Goal: Information Seeking & Learning: Learn about a topic

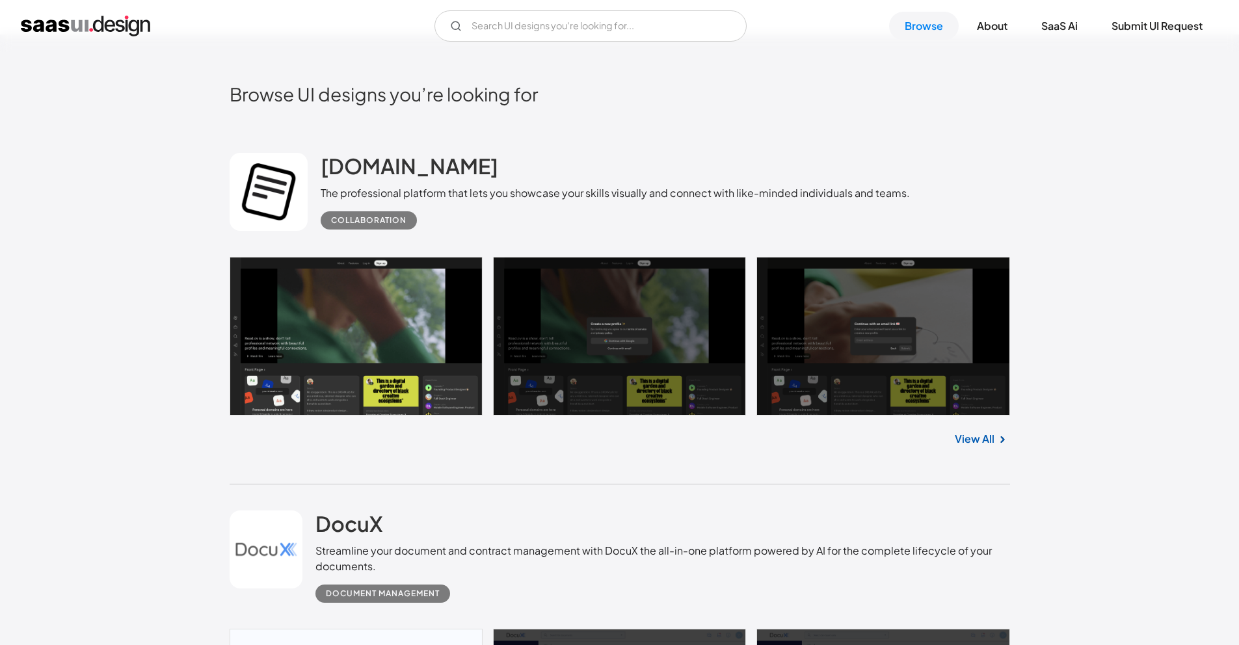
scroll to position [564, 0]
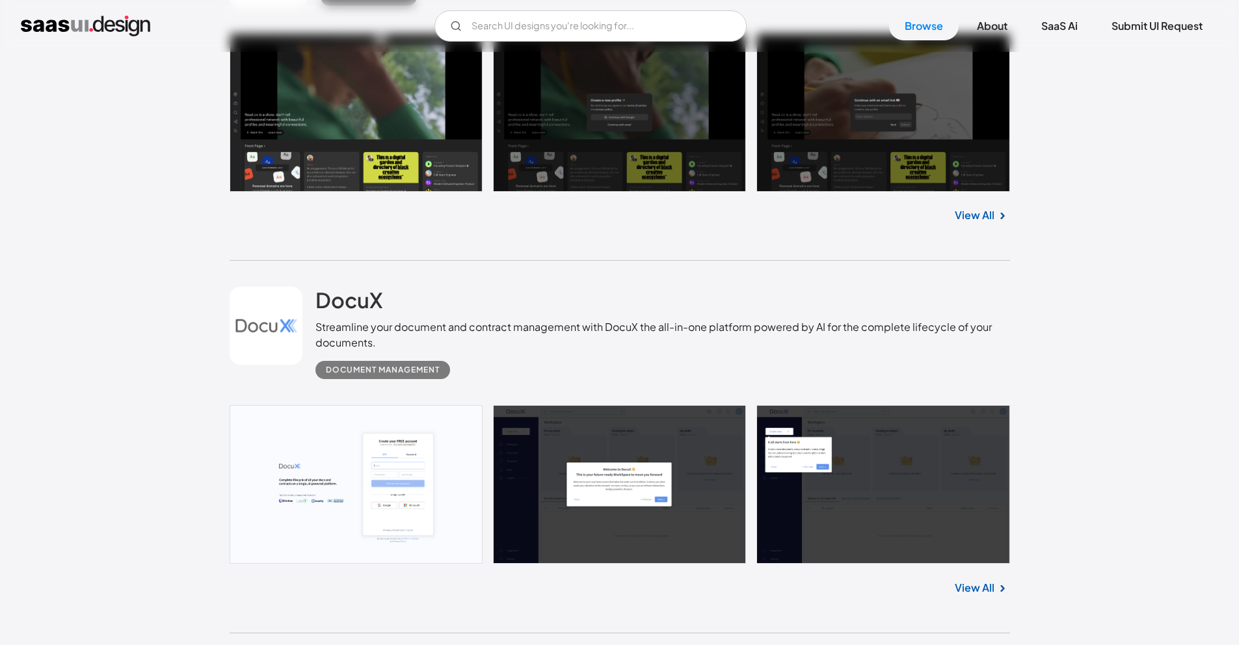
click at [304, 429] on link at bounding box center [620, 484] width 780 height 159
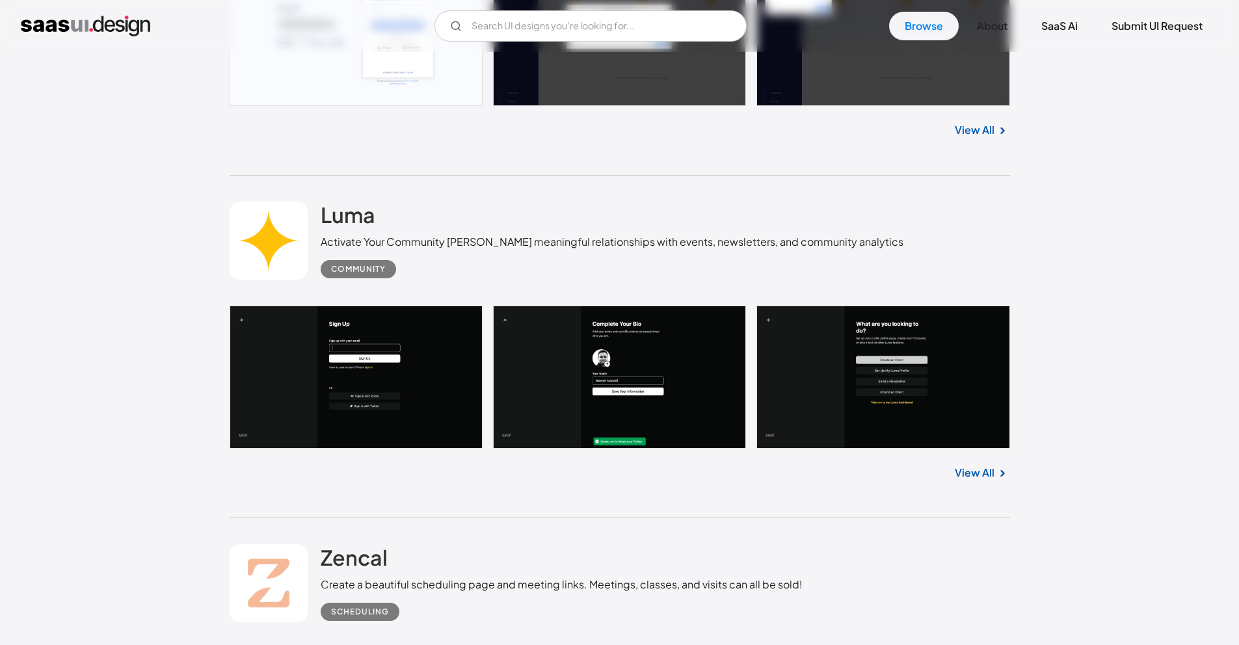
scroll to position [1089, 0]
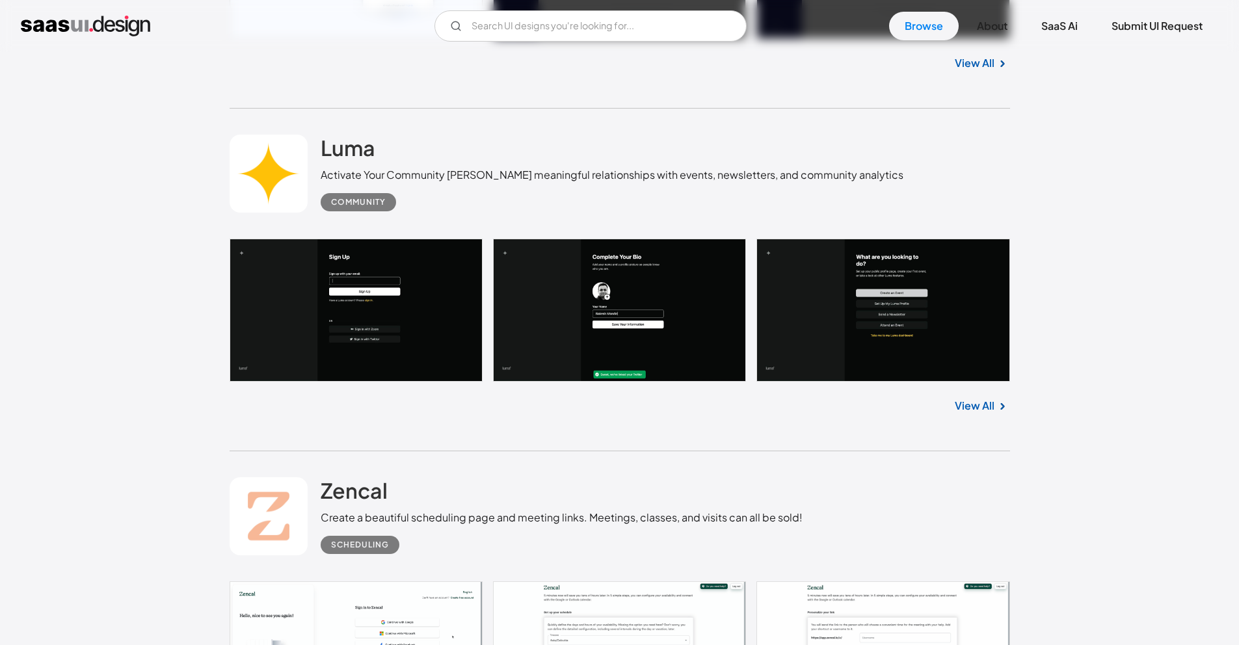
click at [276, 282] on link at bounding box center [620, 310] width 780 height 143
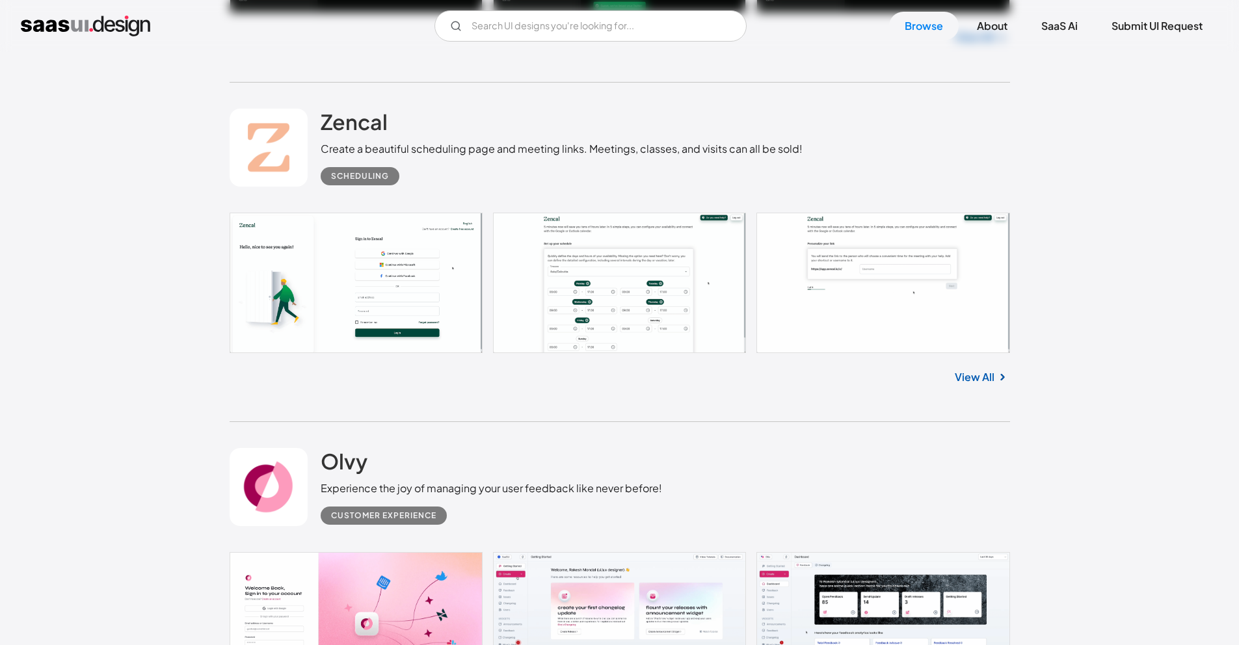
scroll to position [1591, 0]
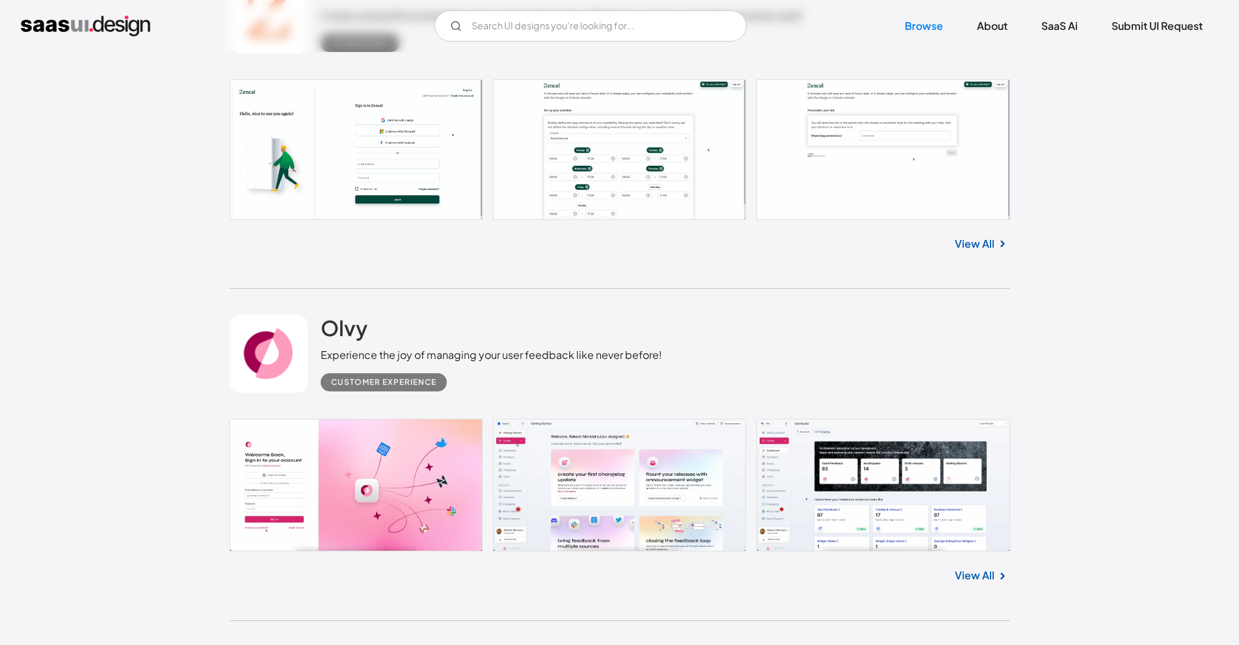
click at [249, 161] on link at bounding box center [620, 149] width 780 height 140
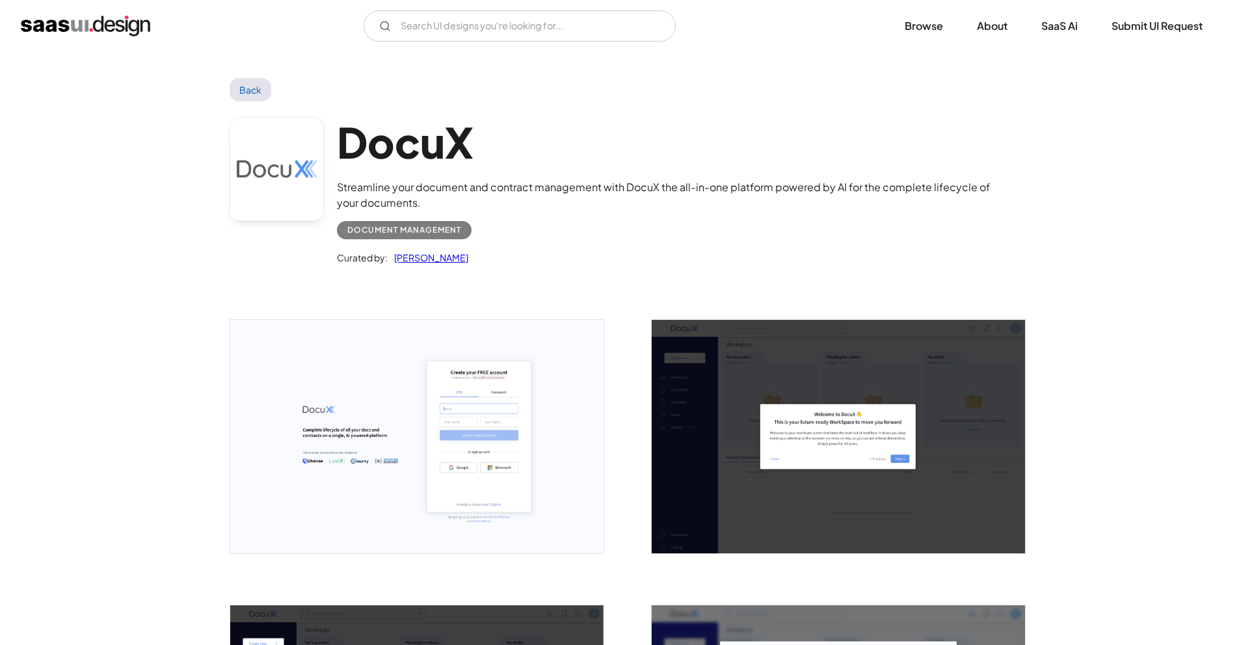
click at [258, 406] on img "open lightbox" at bounding box center [416, 436] width 373 height 233
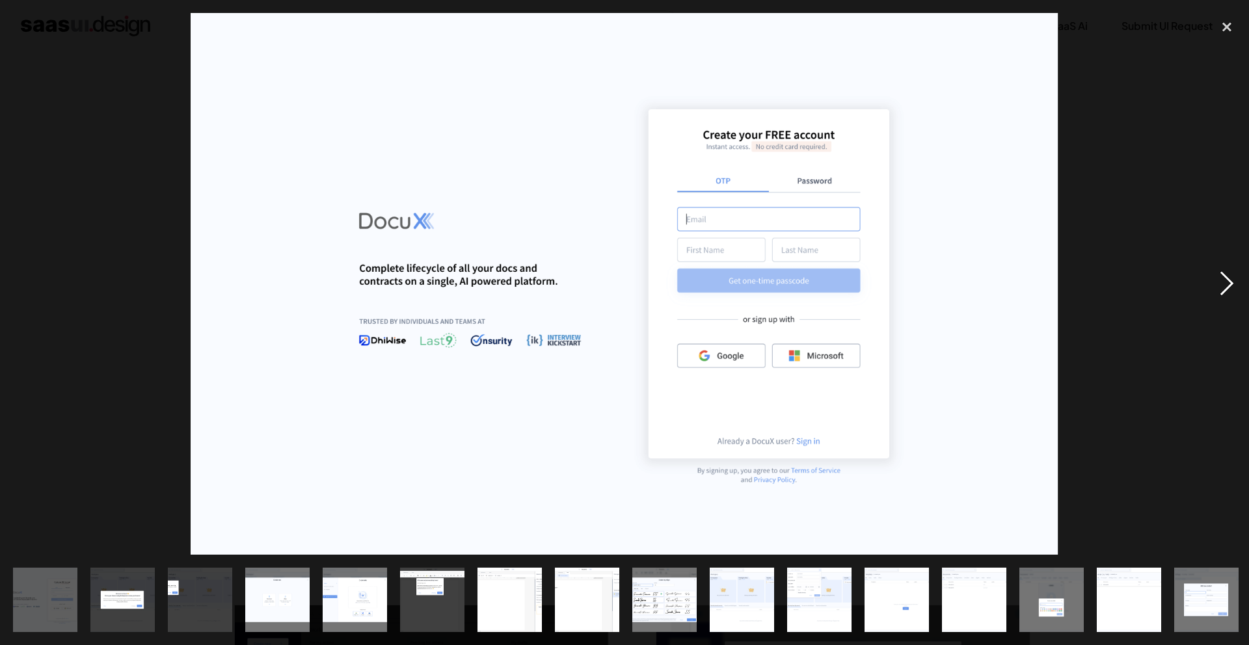
click at [1221, 280] on div "next image" at bounding box center [1226, 284] width 44 height 542
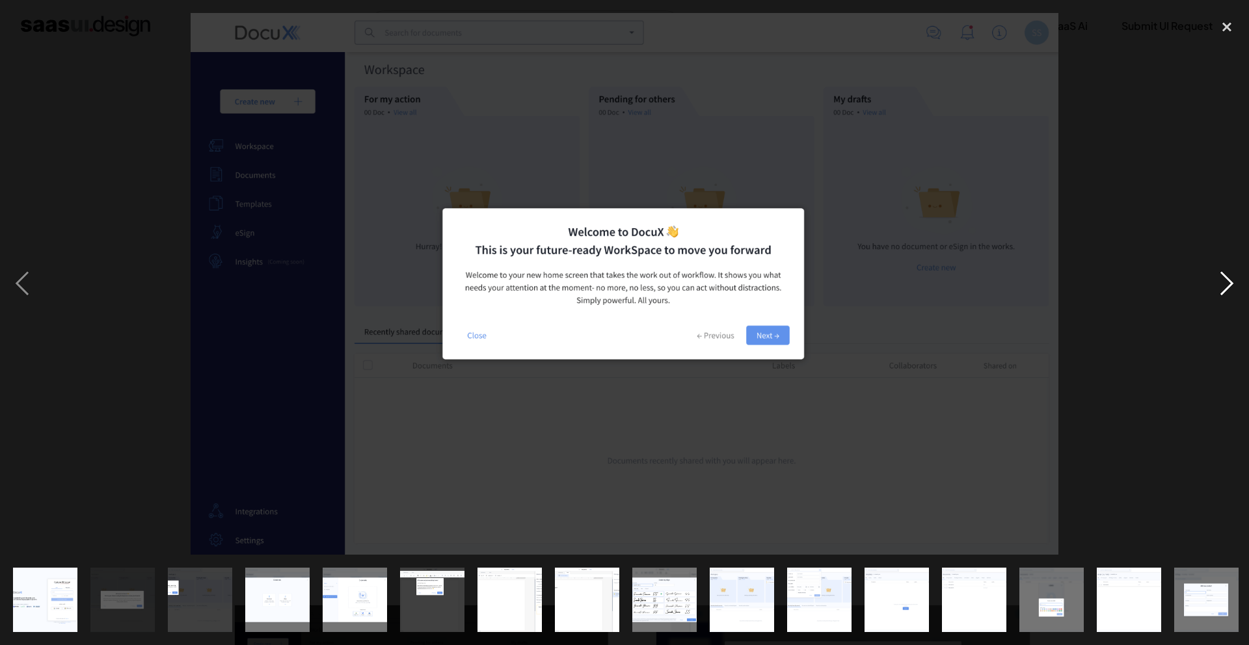
click at [1220, 280] on div "next image" at bounding box center [1226, 284] width 44 height 542
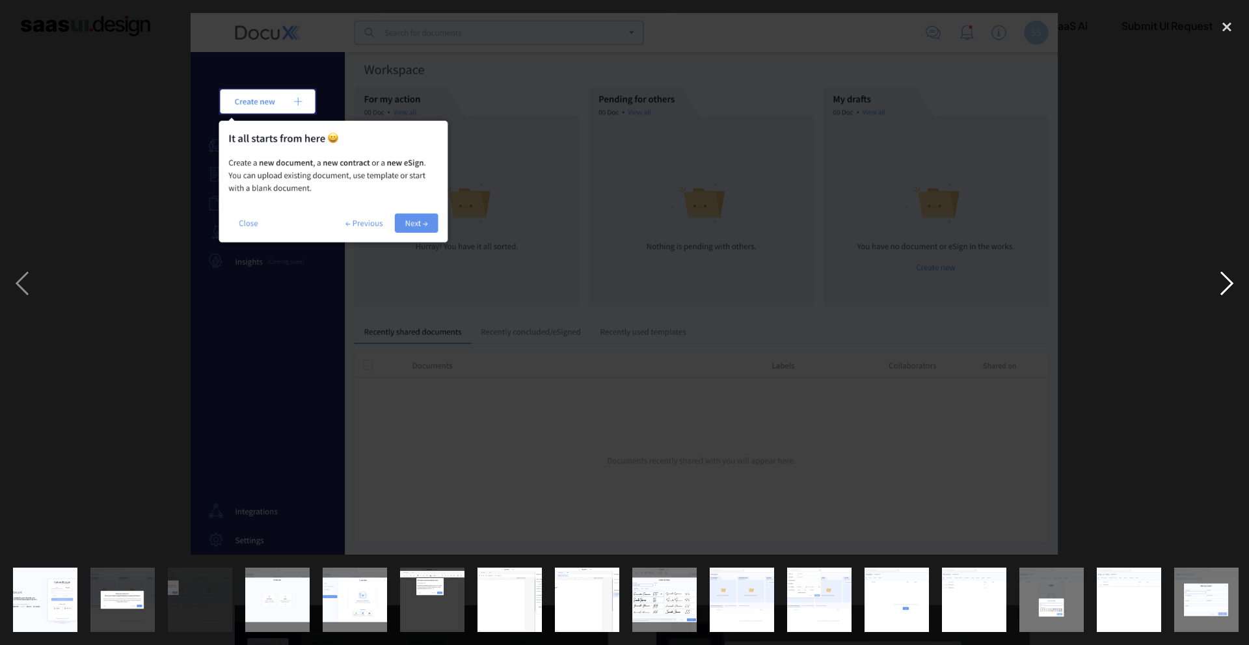
click at [1220, 280] on div "next image" at bounding box center [1226, 284] width 44 height 542
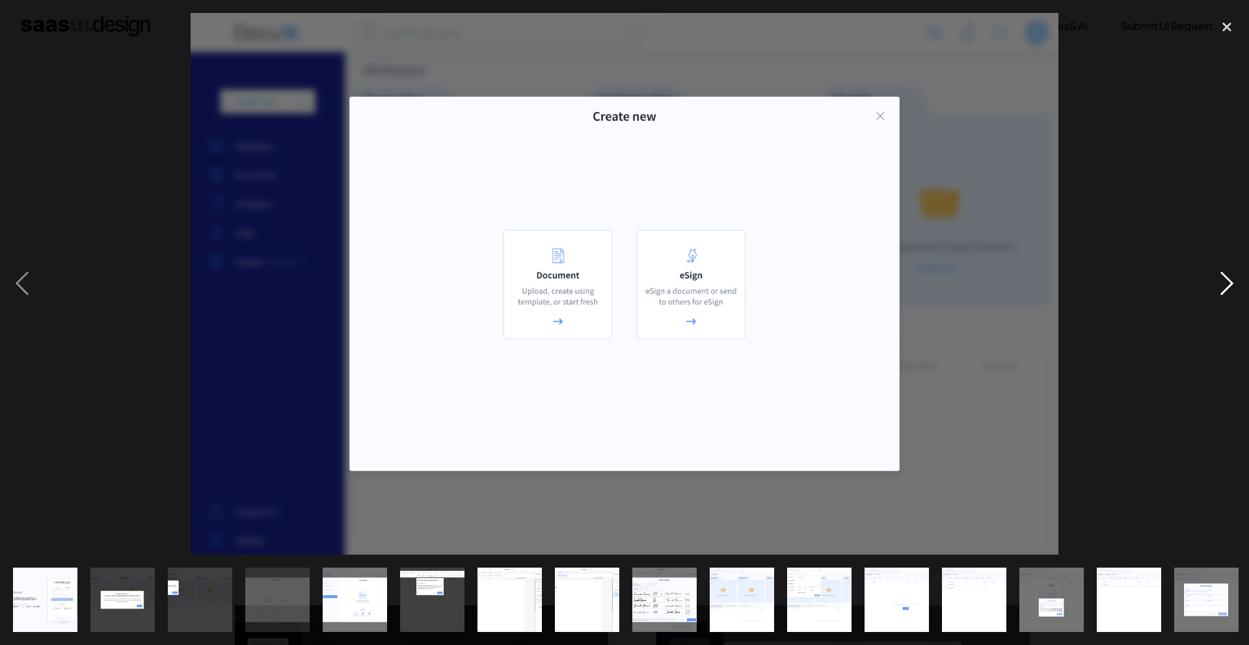
click at [1220, 280] on div "next image" at bounding box center [1226, 284] width 44 height 542
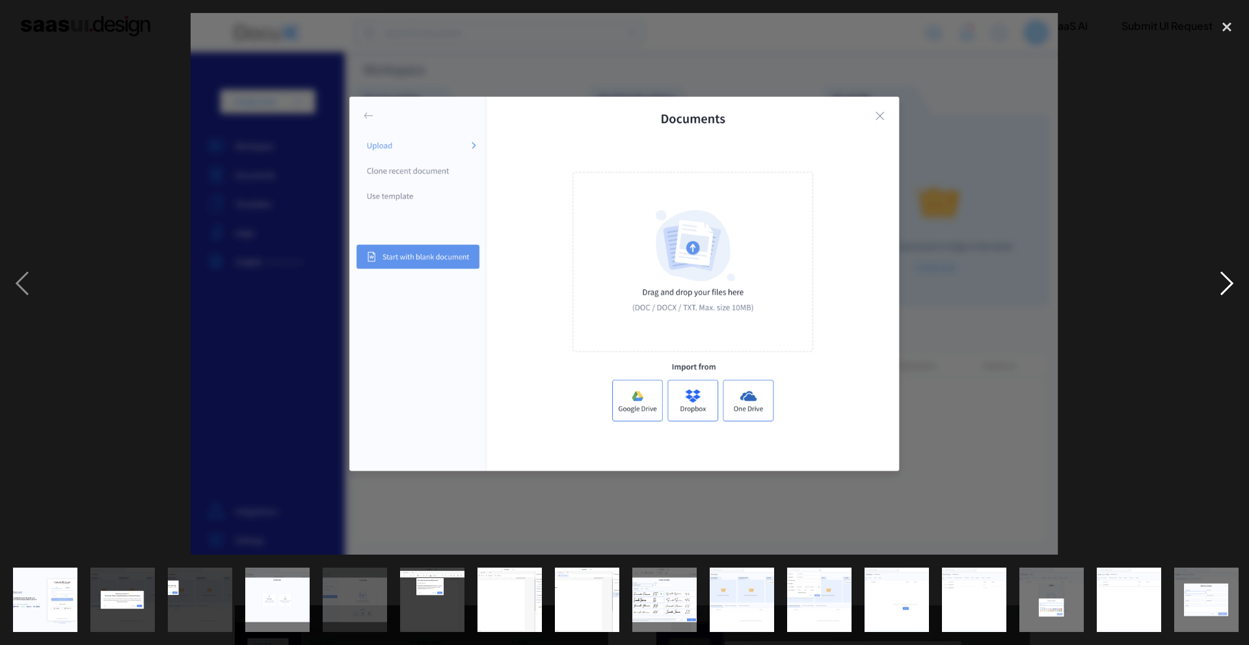
click at [1219, 280] on div "next image" at bounding box center [1226, 284] width 44 height 542
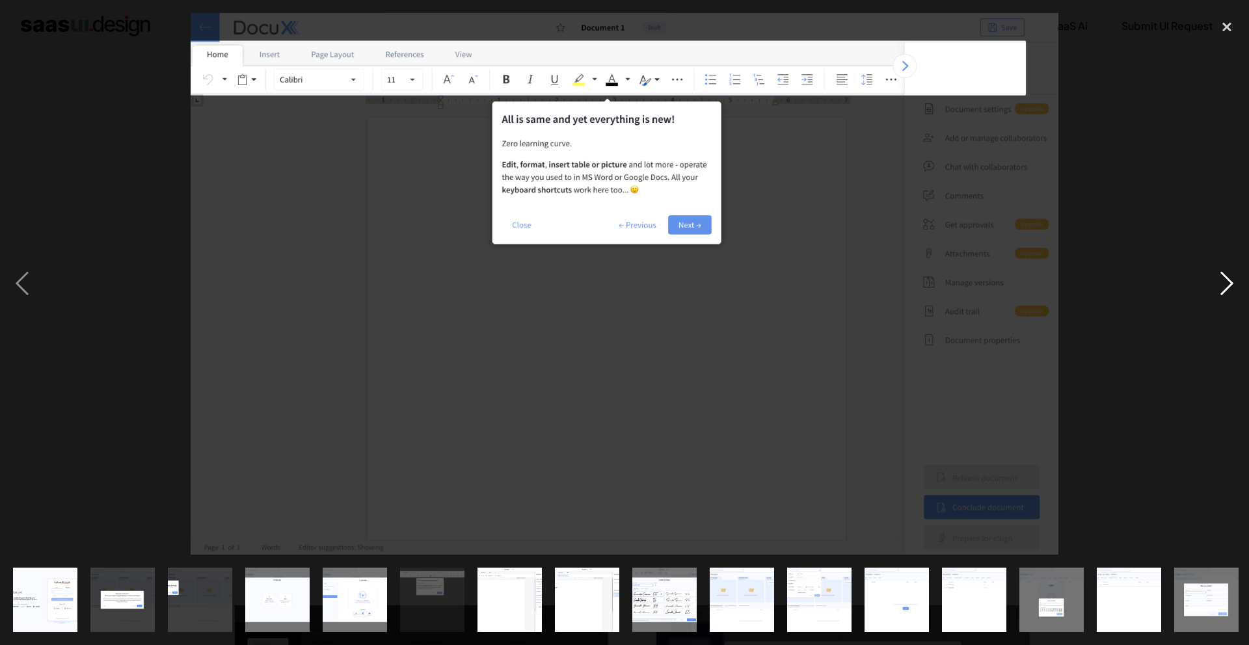
click at [1219, 280] on div "next image" at bounding box center [1226, 284] width 44 height 542
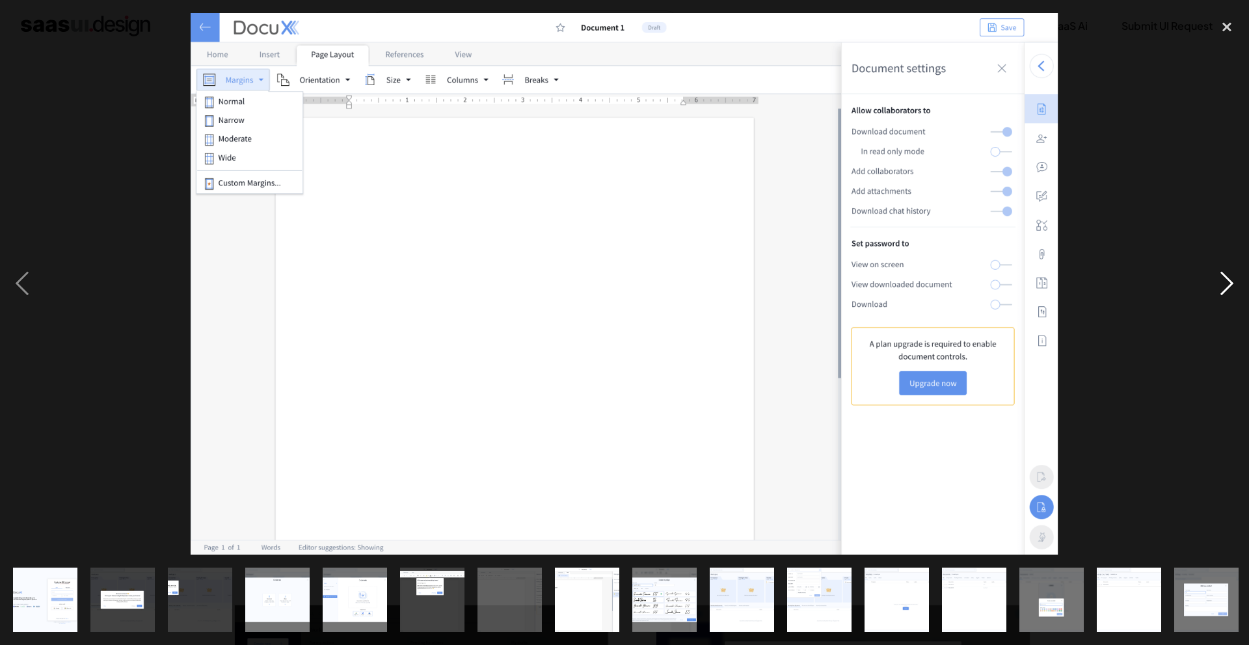
click at [1219, 280] on div "next image" at bounding box center [1226, 284] width 44 height 542
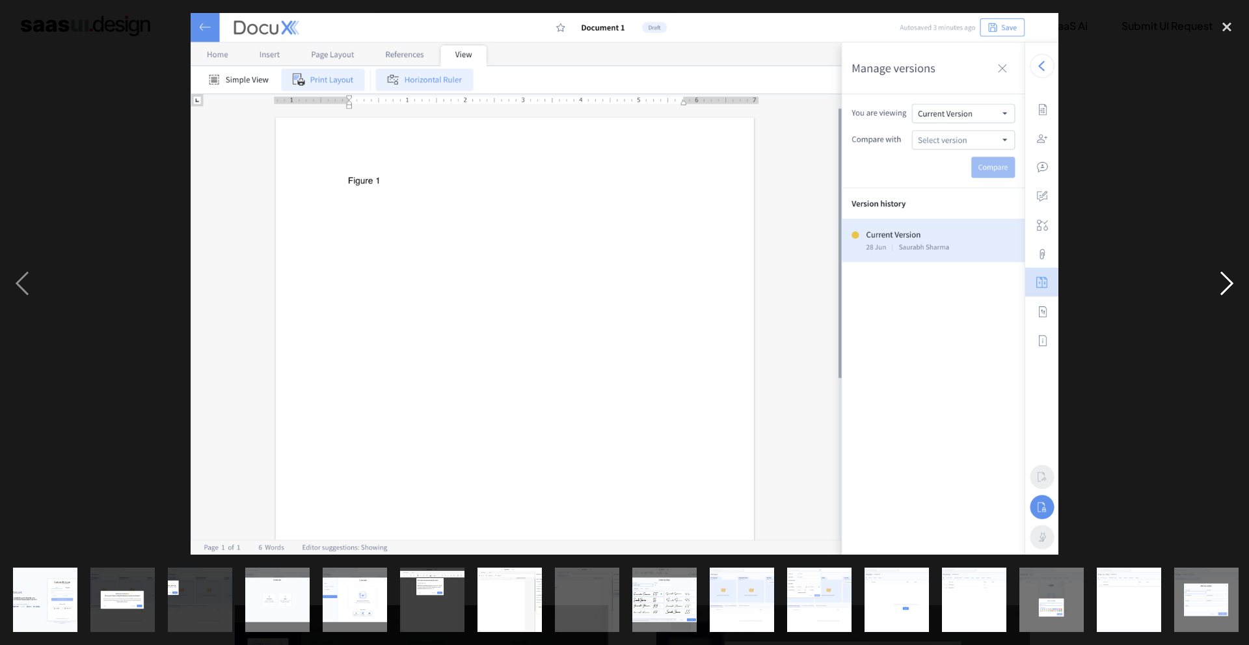
click at [1219, 280] on div "next image" at bounding box center [1226, 284] width 44 height 542
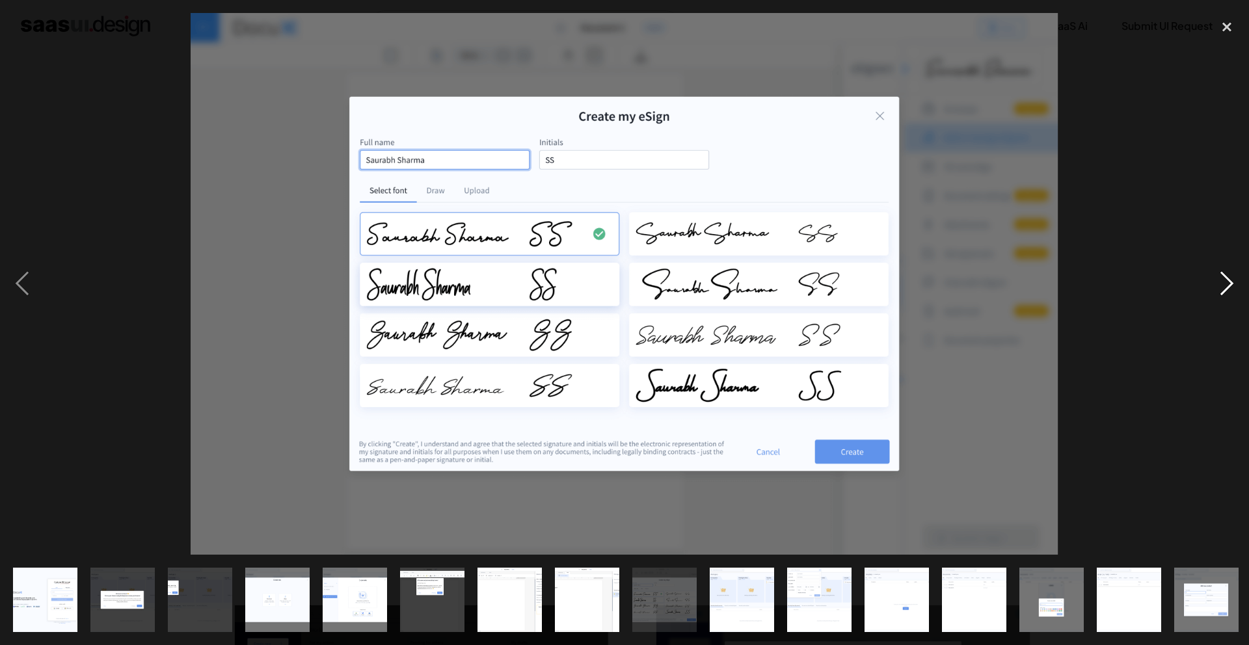
click at [1219, 280] on div "next image" at bounding box center [1226, 284] width 44 height 542
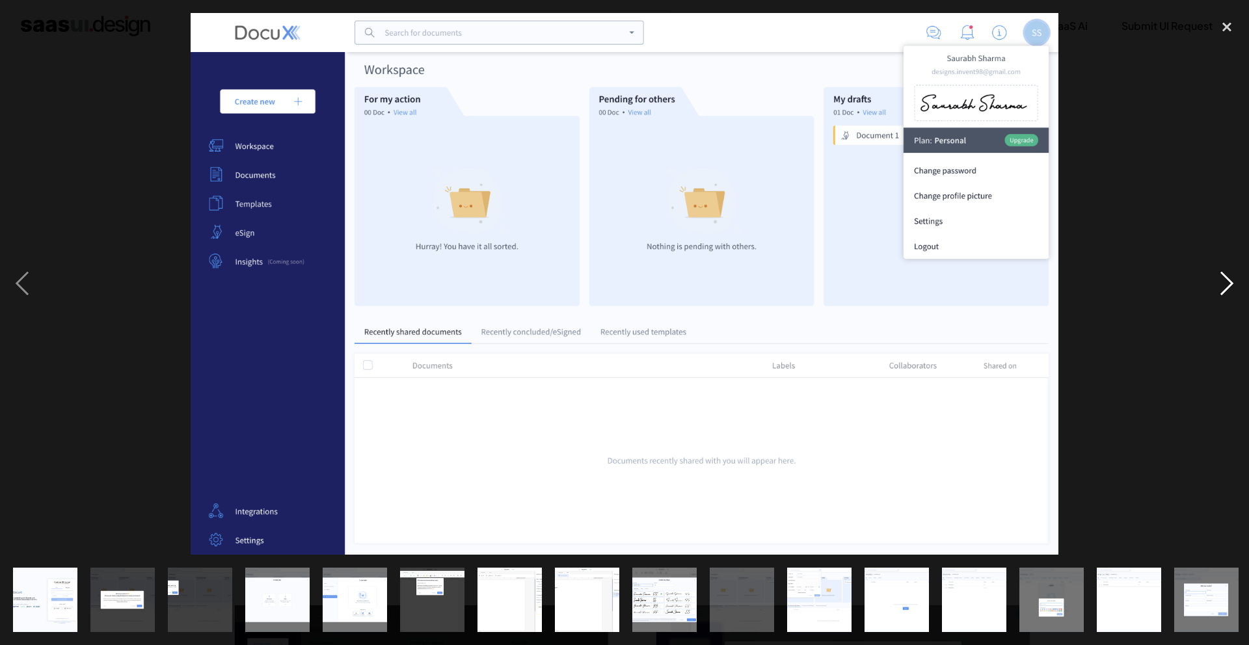
click at [1219, 280] on div "next image" at bounding box center [1226, 284] width 44 height 542
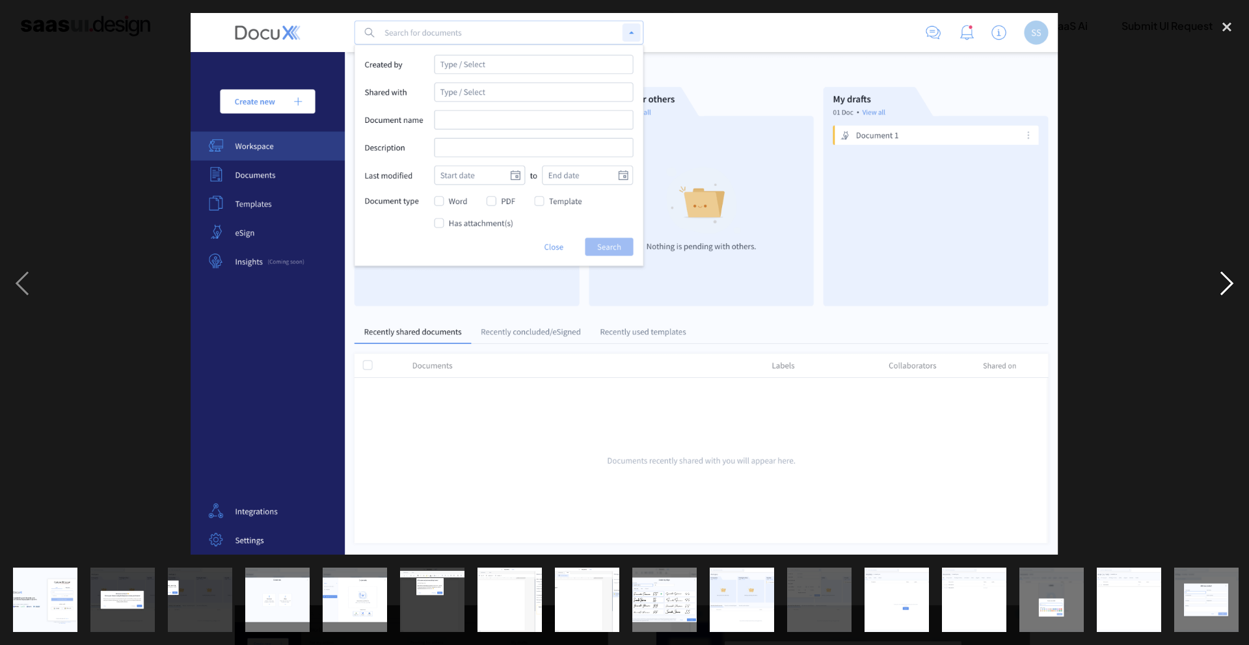
click at [1219, 280] on div "next image" at bounding box center [1226, 284] width 44 height 542
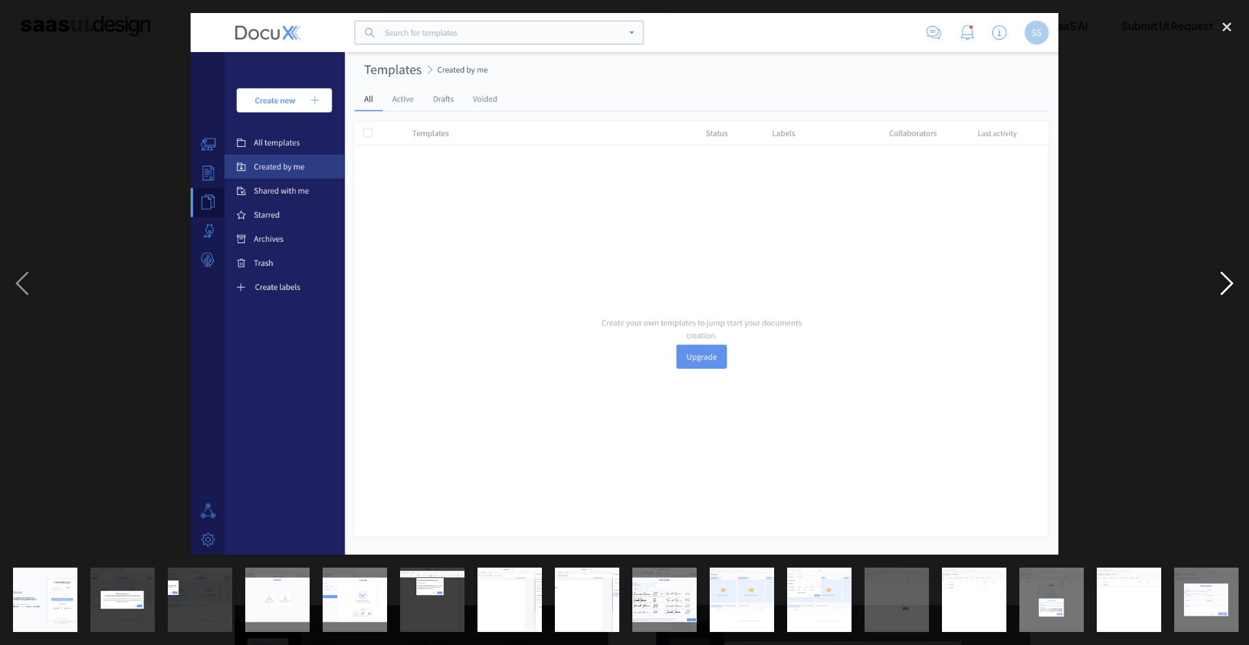
click at [1219, 280] on div "next image" at bounding box center [1226, 284] width 44 height 542
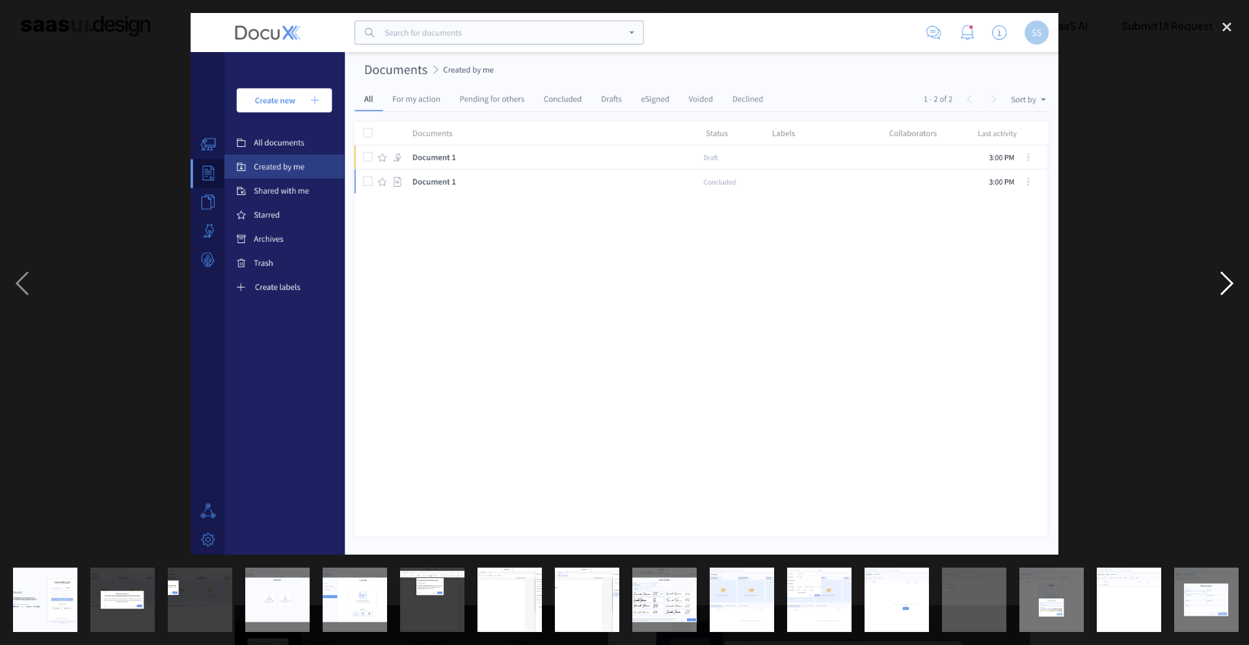
click at [1219, 280] on div "next image" at bounding box center [1226, 284] width 44 height 542
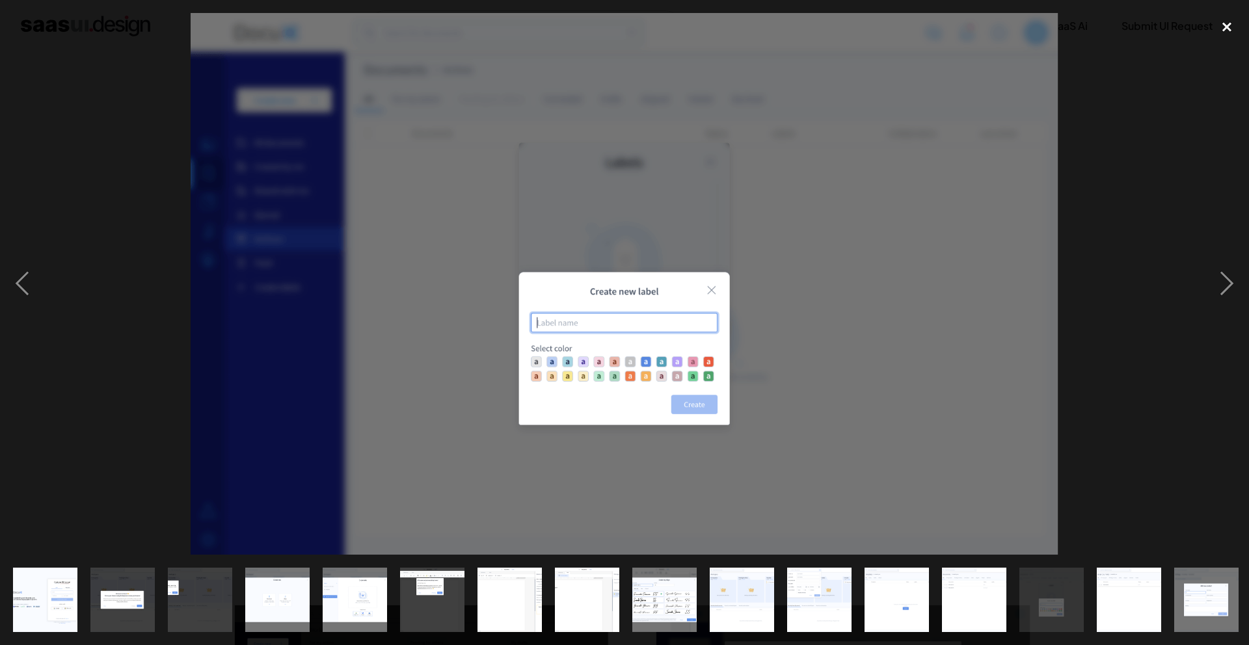
click at [1237, 29] on div "close lightbox" at bounding box center [1226, 27] width 44 height 29
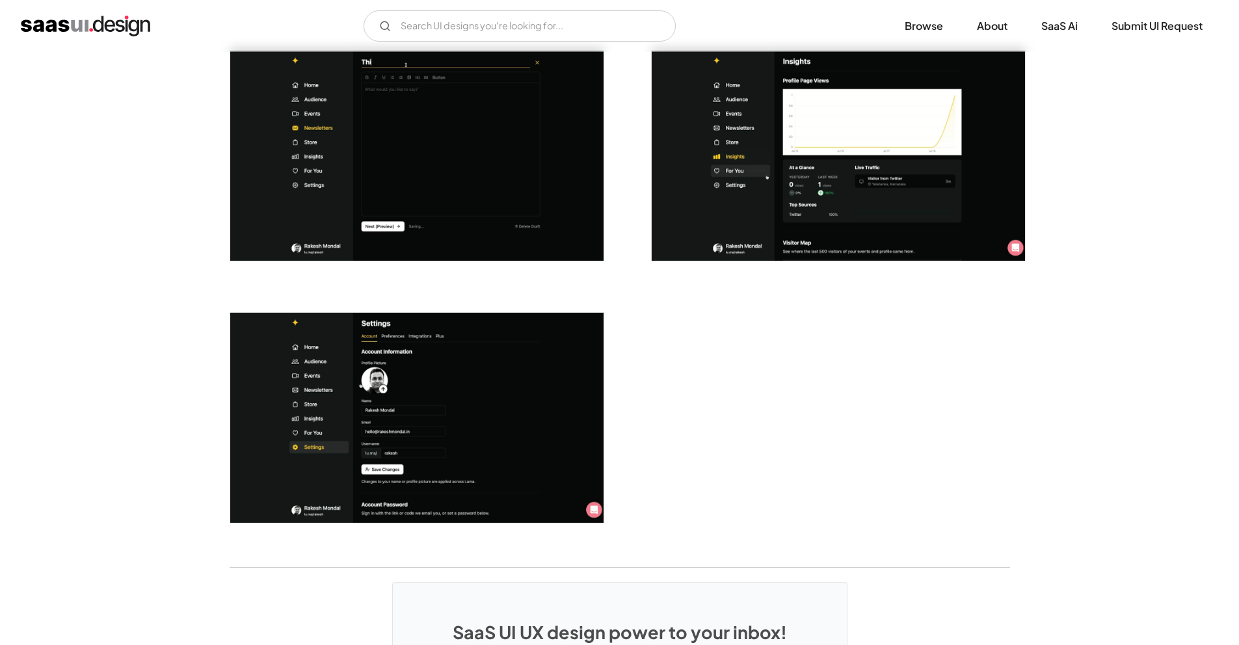
scroll to position [3202, 0]
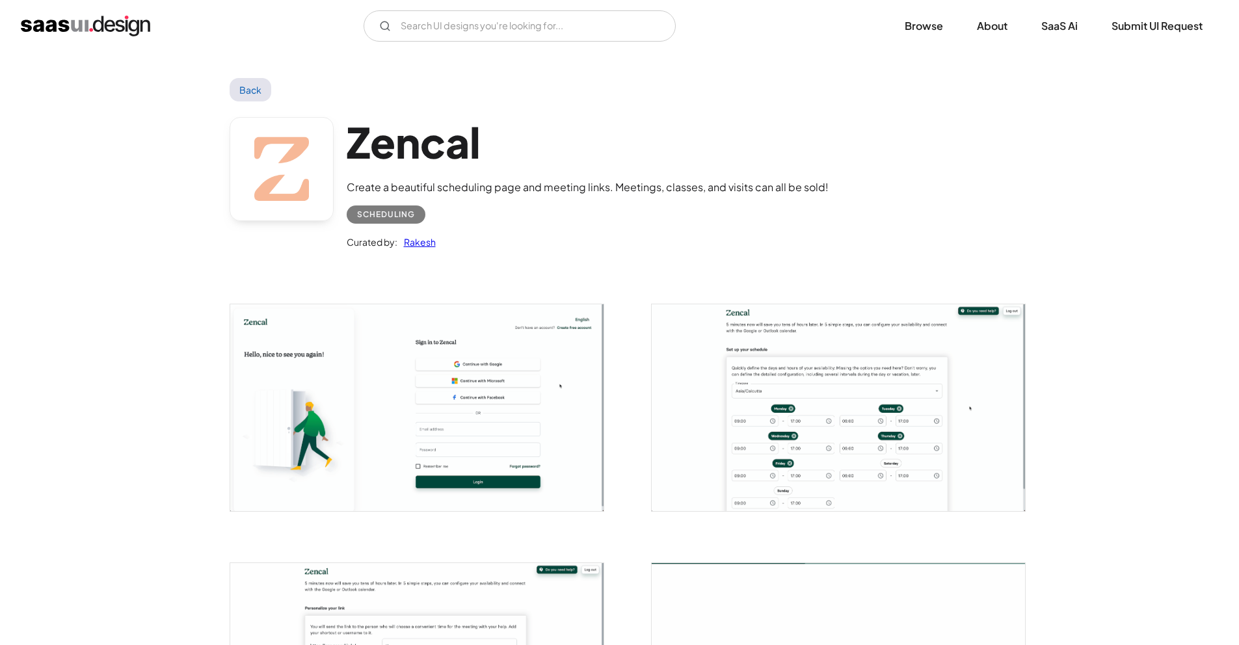
click at [381, 404] on img "open lightbox" at bounding box center [416, 407] width 373 height 206
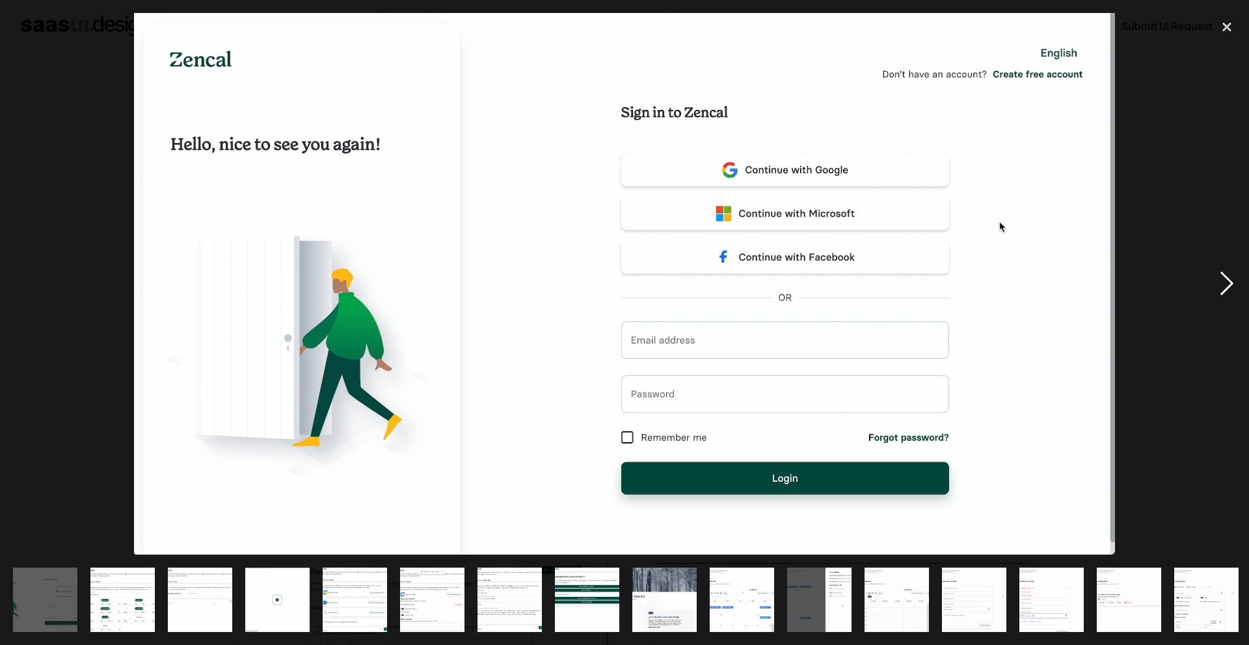
click at [1228, 280] on div "next image" at bounding box center [1226, 284] width 44 height 542
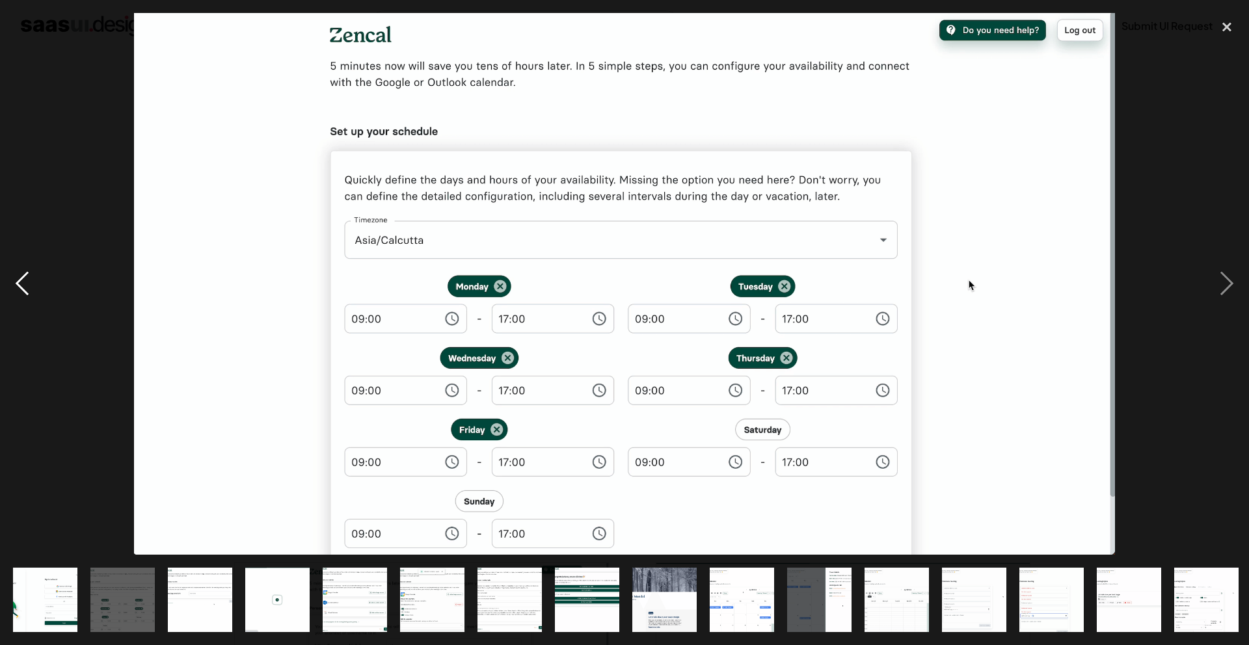
click at [24, 284] on div "previous image" at bounding box center [22, 284] width 44 height 542
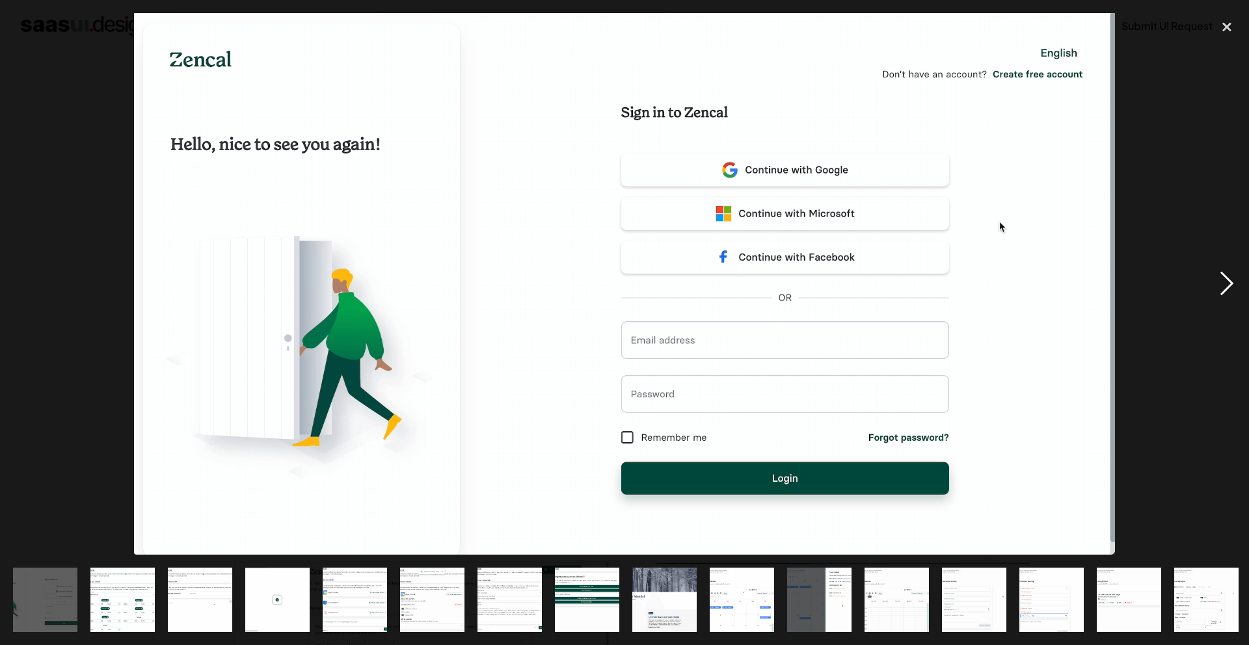
click at [1223, 295] on div "next image" at bounding box center [1226, 284] width 44 height 542
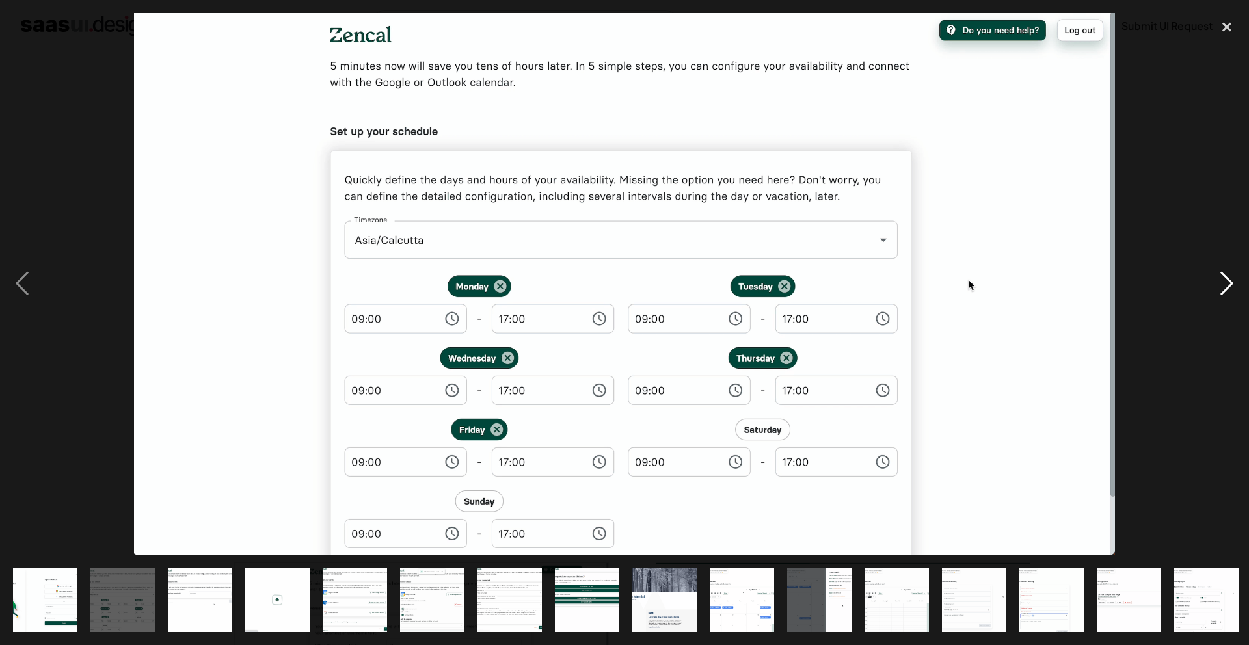
click at [1222, 297] on div "next image" at bounding box center [1226, 284] width 44 height 542
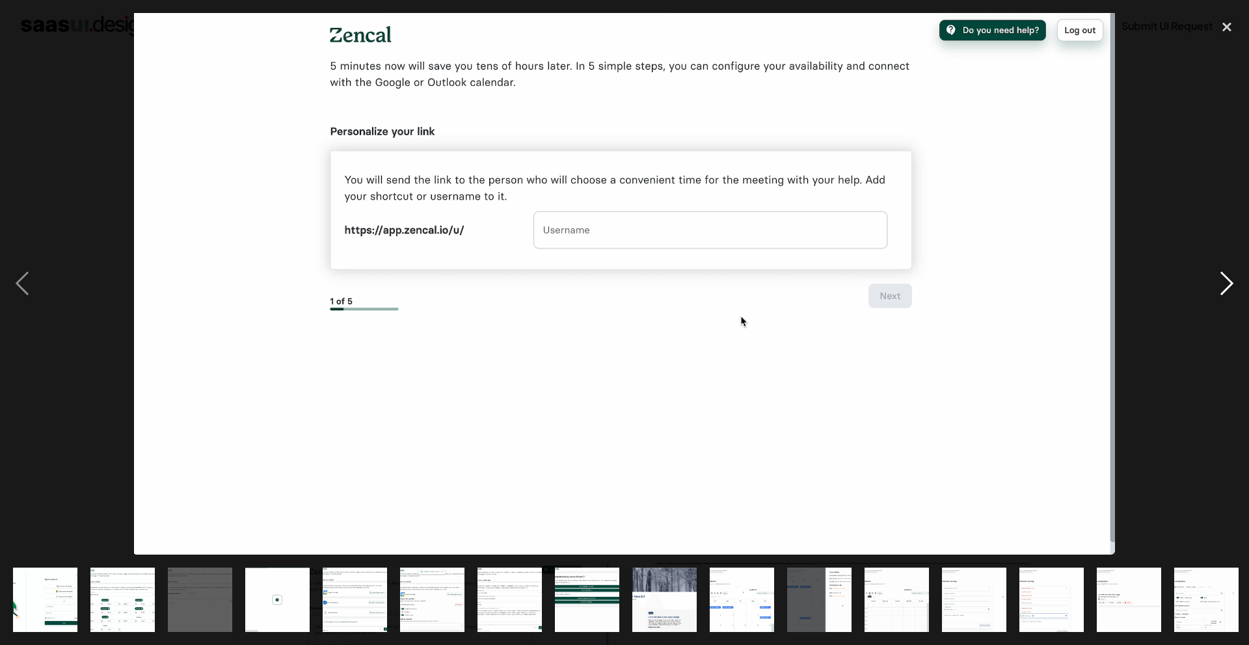
click at [1210, 298] on div "next image" at bounding box center [1226, 284] width 44 height 542
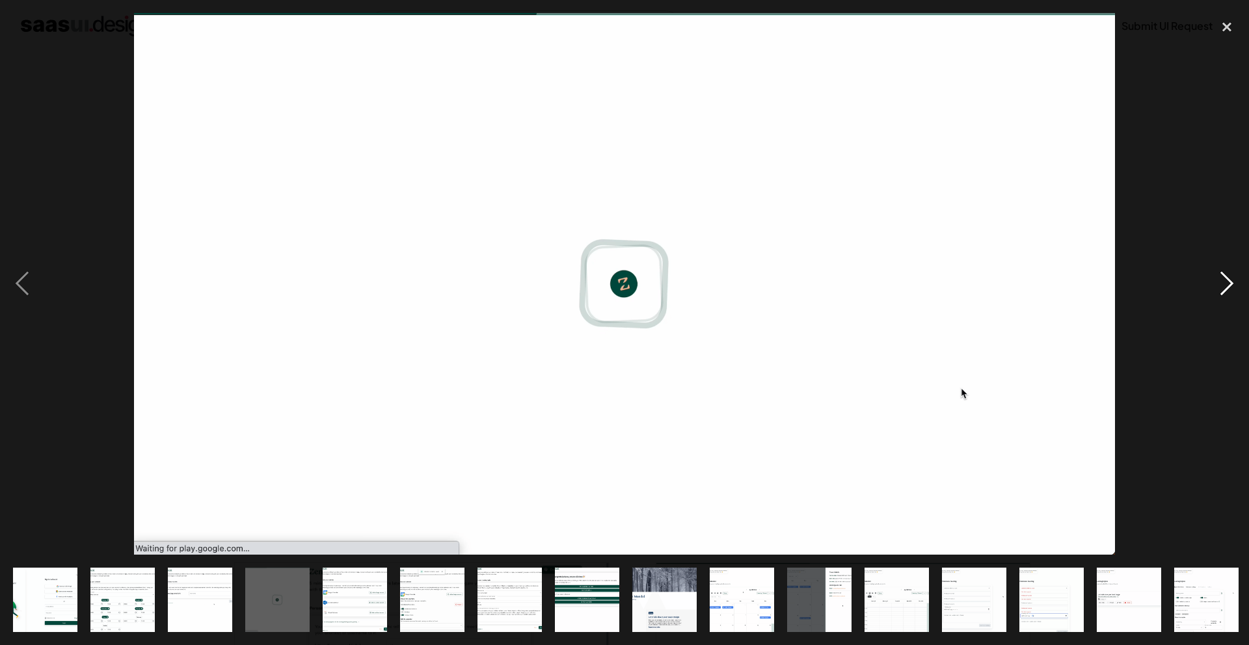
click at [1210, 298] on div "next image" at bounding box center [1226, 284] width 44 height 542
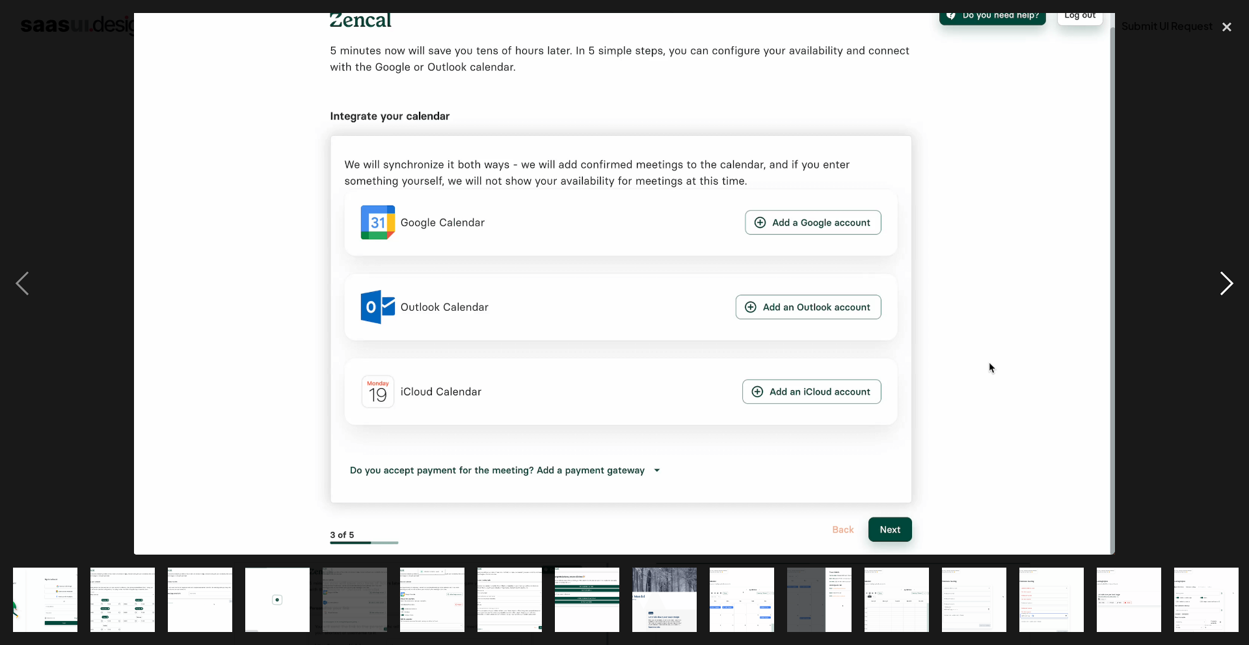
click at [1208, 299] on div "next image" at bounding box center [1226, 284] width 44 height 542
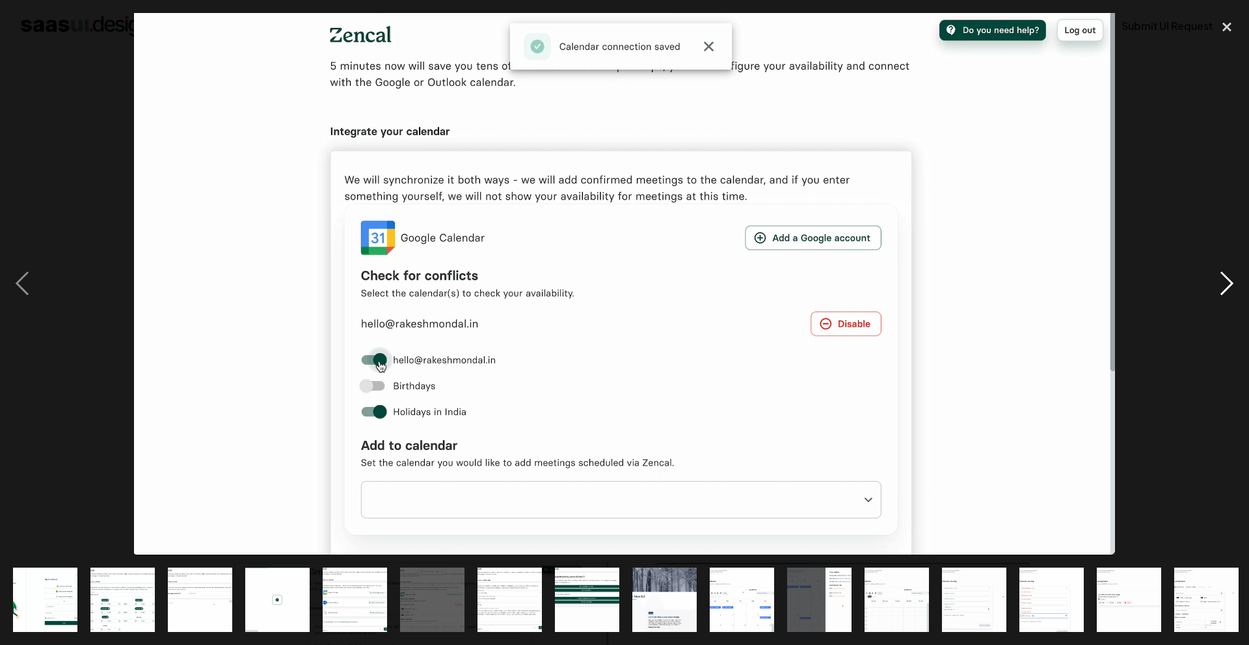
click at [1208, 299] on div "next image" at bounding box center [1226, 284] width 44 height 542
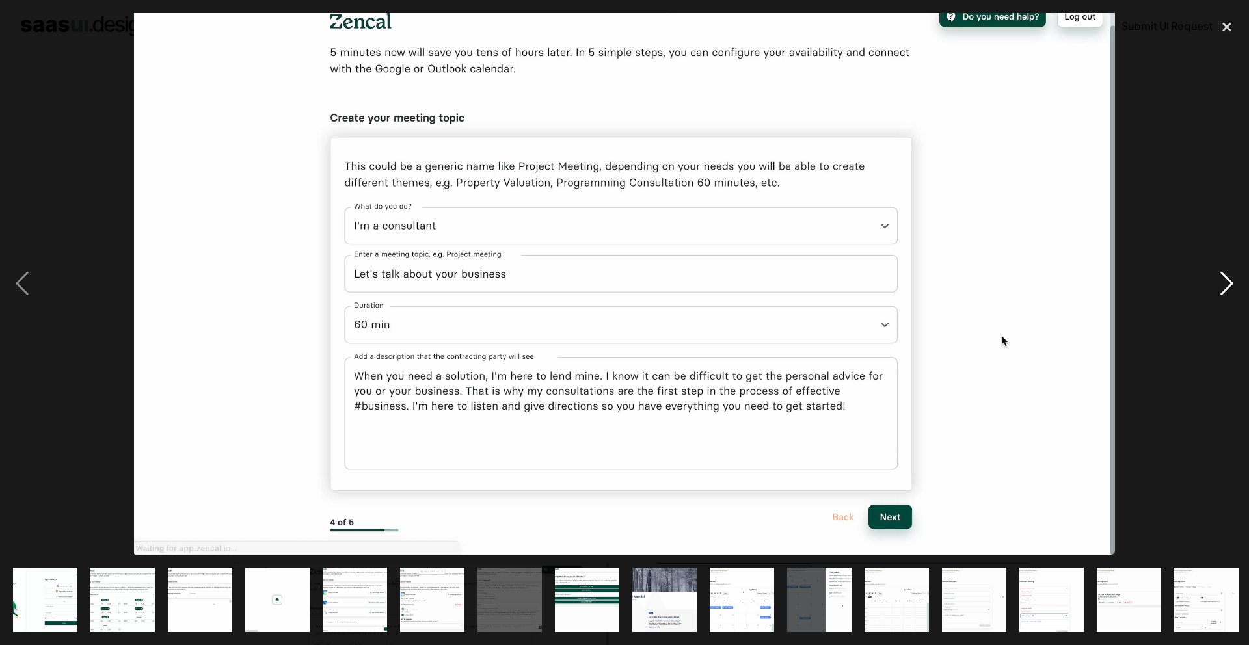
click at [1208, 299] on div "next image" at bounding box center [1226, 284] width 44 height 542
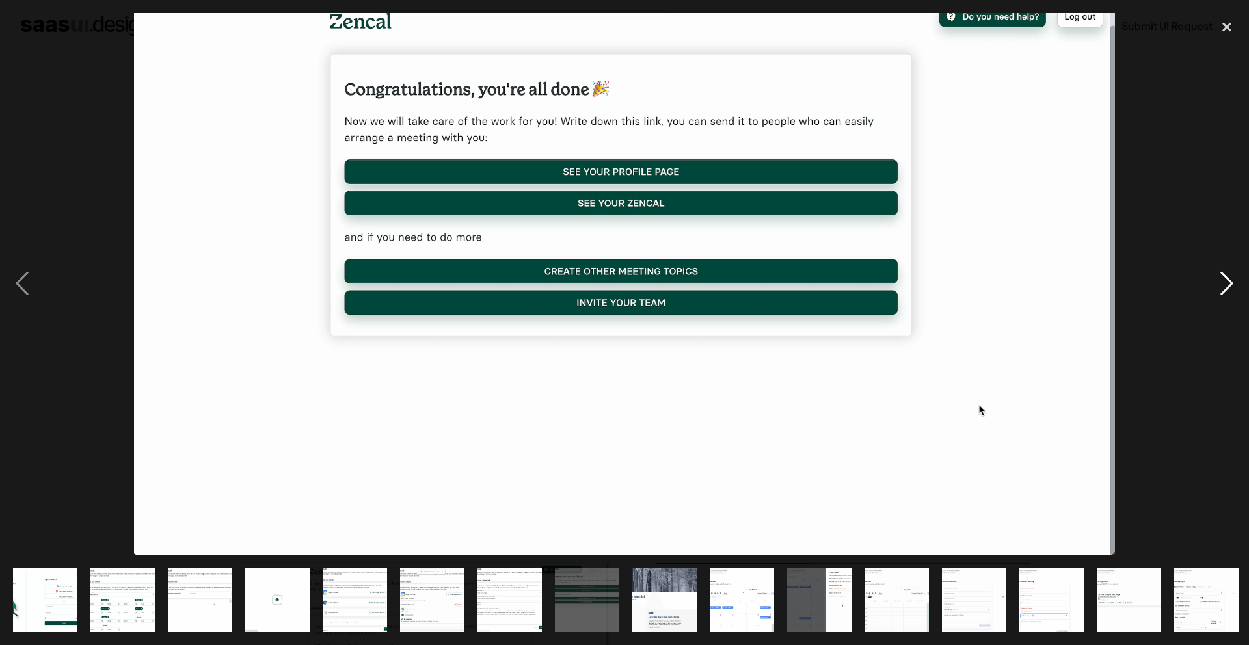
click at [1208, 299] on div "next image" at bounding box center [1226, 284] width 44 height 542
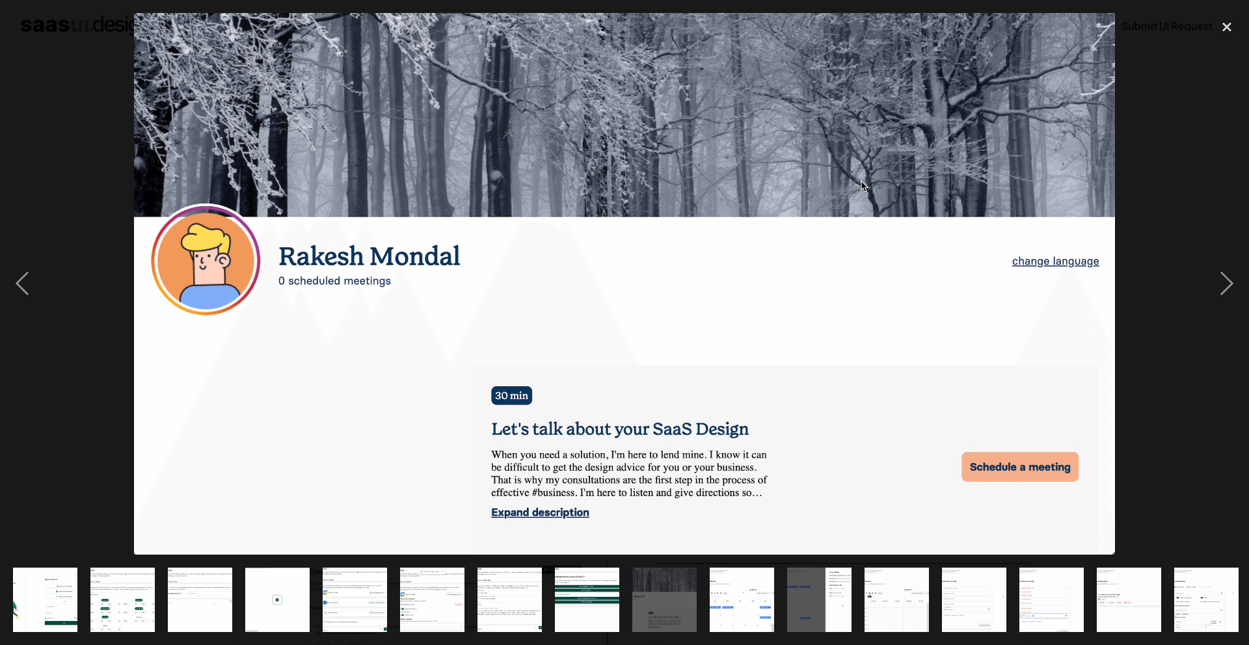
click at [1202, 298] on div at bounding box center [624, 284] width 1249 height 542
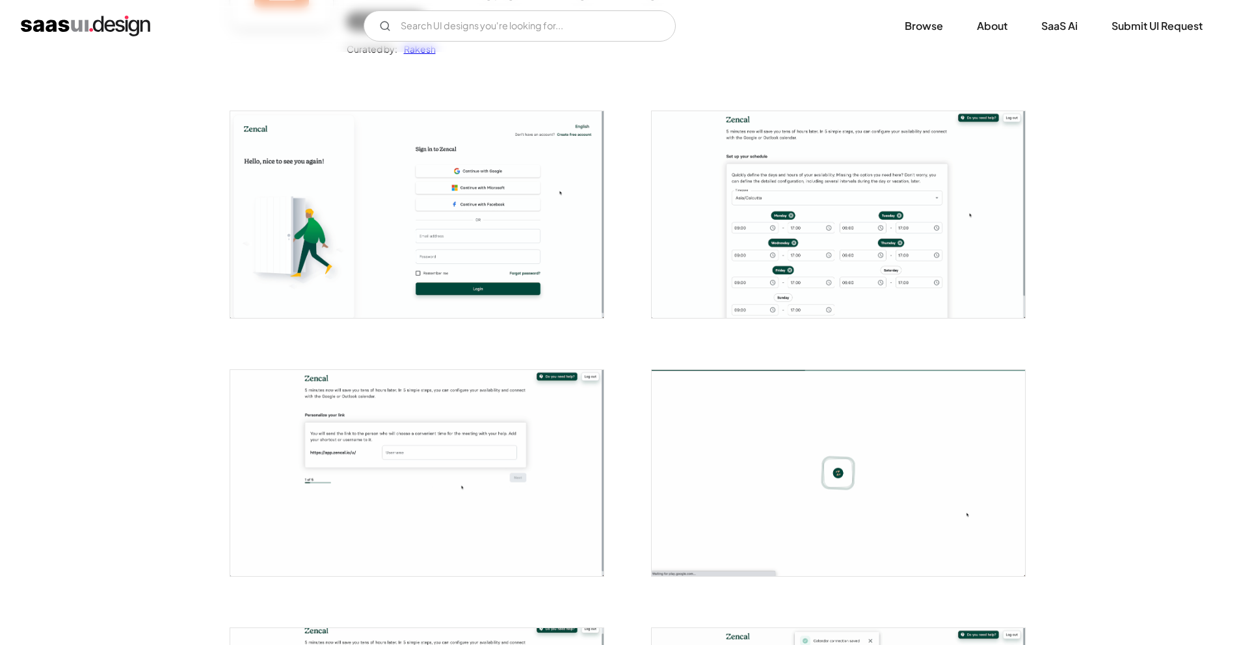
scroll to position [60, 0]
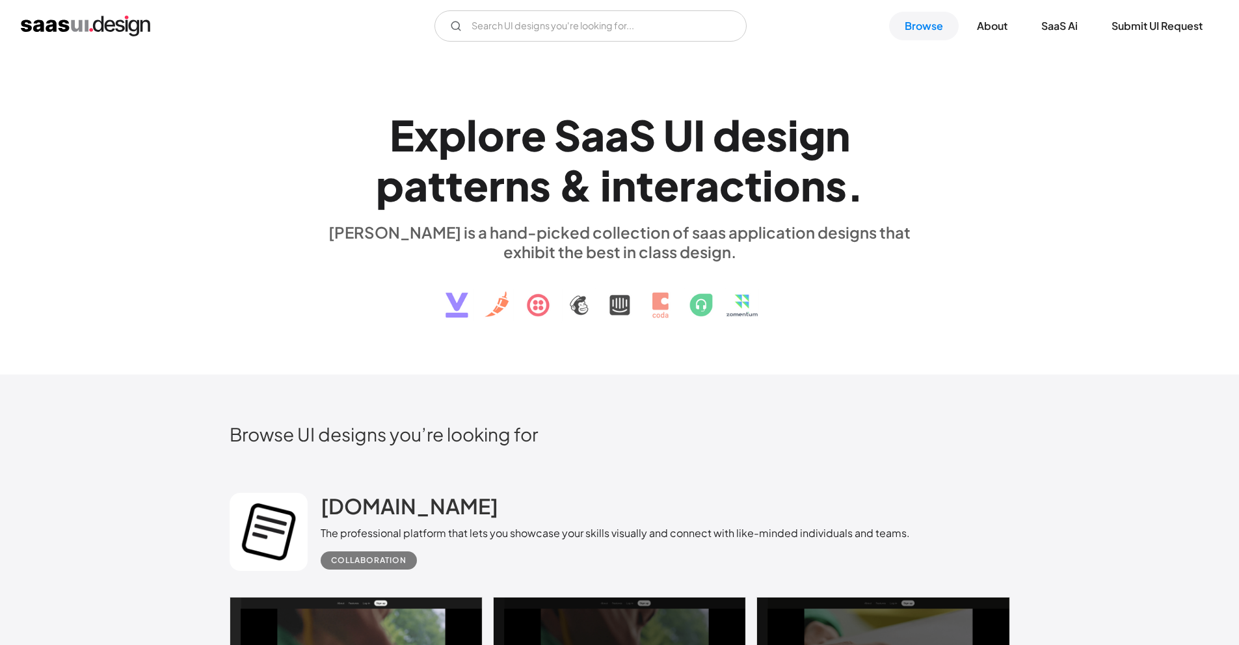
click at [710, 241] on div "[PERSON_NAME] is a hand-picked collection of saas application designs that exhi…" at bounding box center [620, 241] width 598 height 39
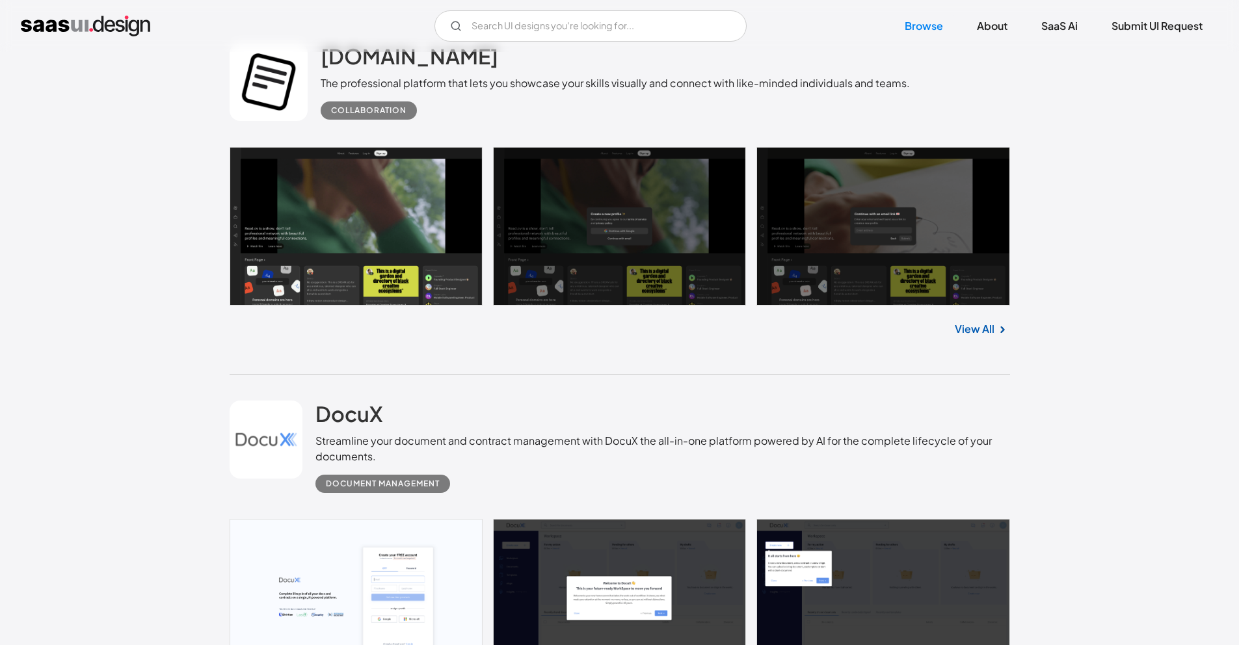
scroll to position [517, 0]
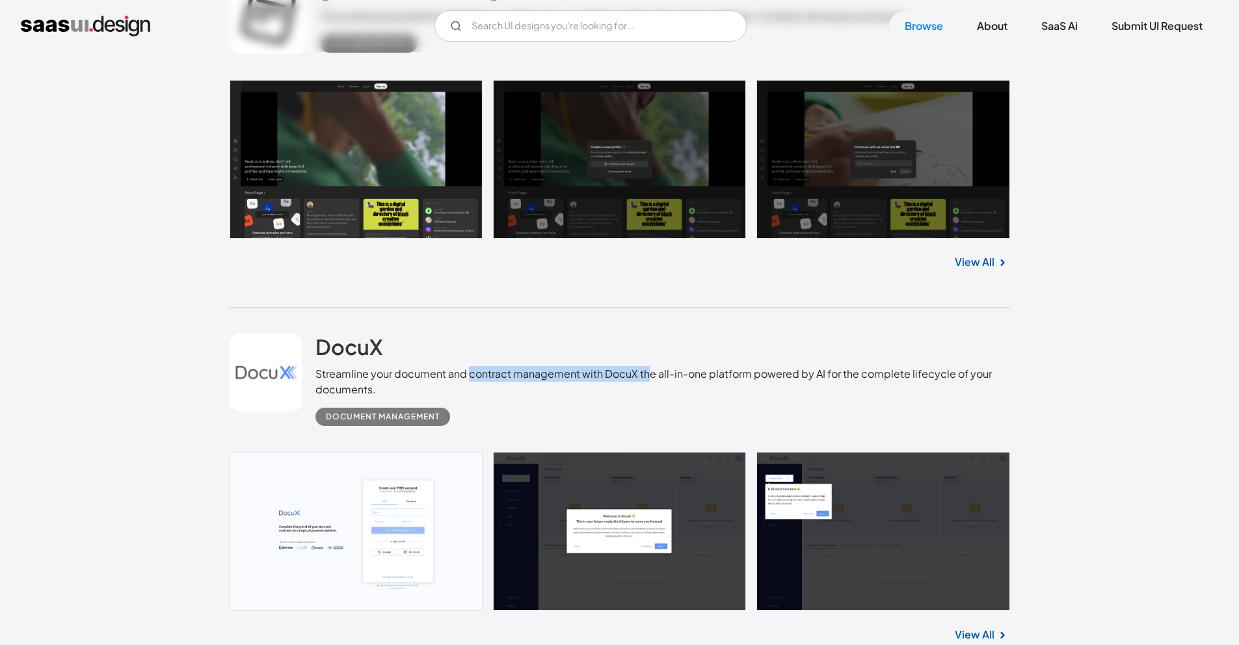
drag, startPoint x: 481, startPoint y: 373, endPoint x: 643, endPoint y: 383, distance: 162.9
click at [651, 373] on div "Streamline your document and contract management with DocuX the all-in-one plat…" at bounding box center [662, 381] width 694 height 31
click at [618, 403] on div "Document Management" at bounding box center [662, 411] width 694 height 29
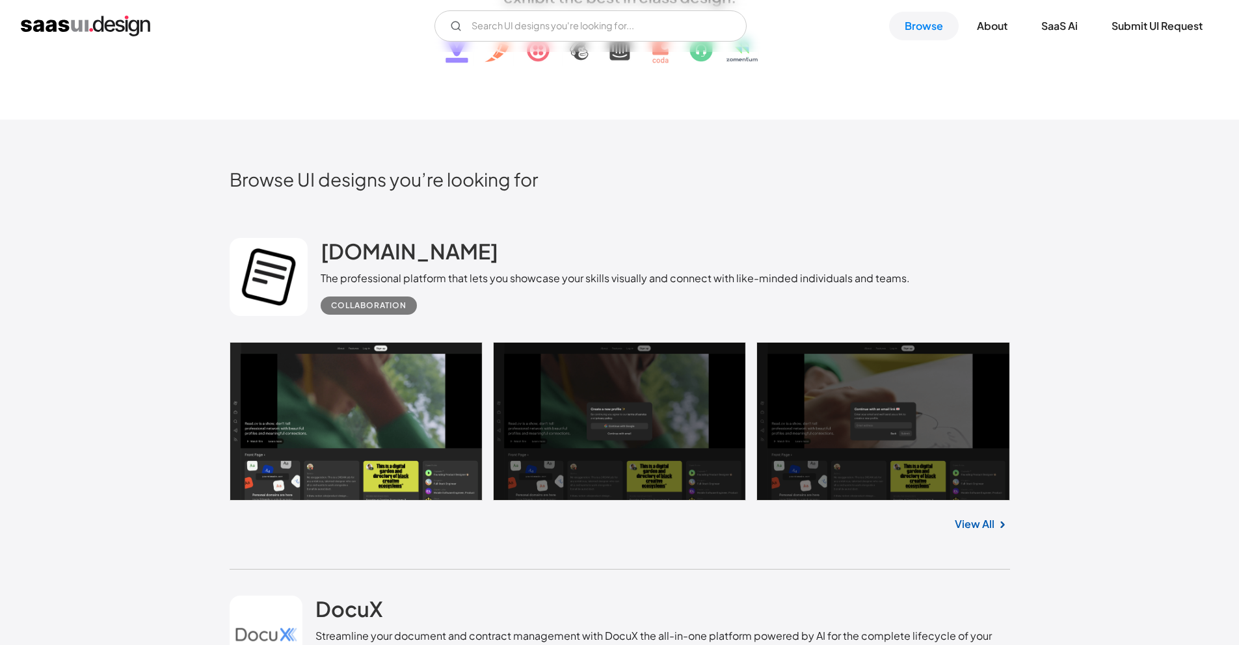
scroll to position [0, 0]
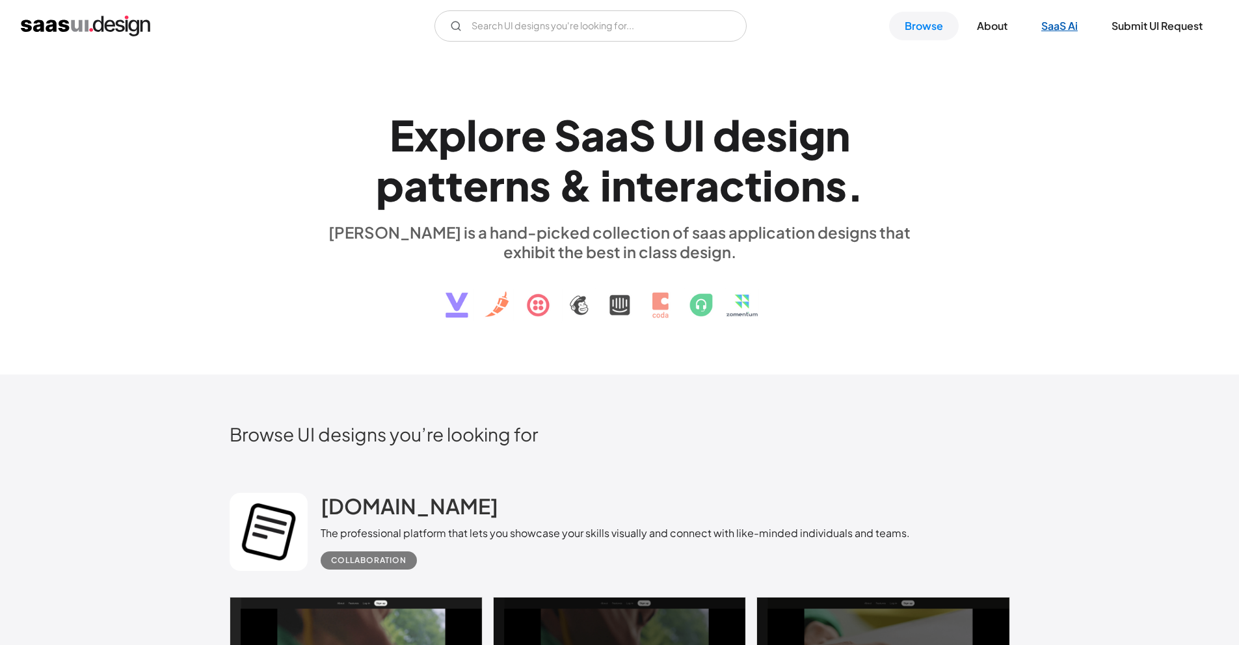
click at [1056, 22] on link "SaaS Ai" at bounding box center [1059, 26] width 68 height 29
